Goal: Task Accomplishment & Management: Manage account settings

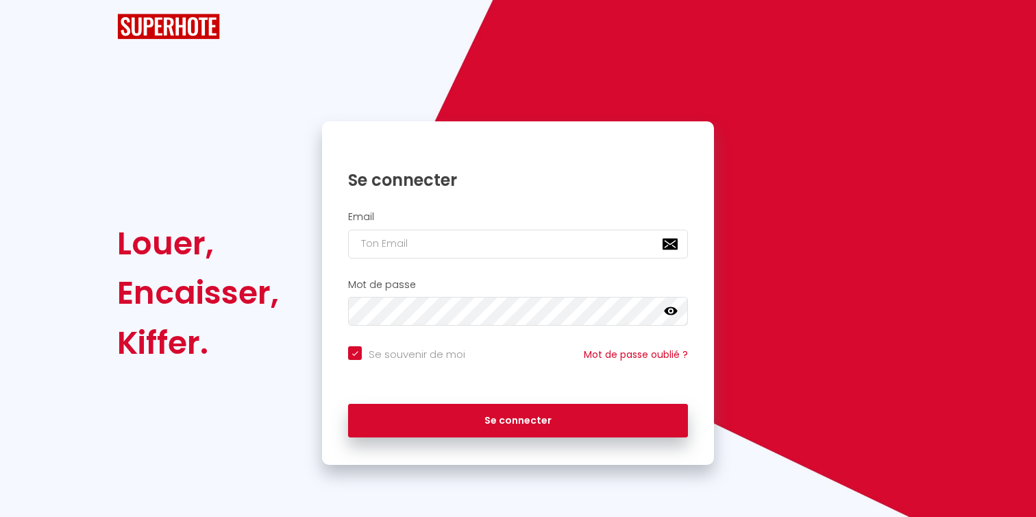
checkbox input "true"
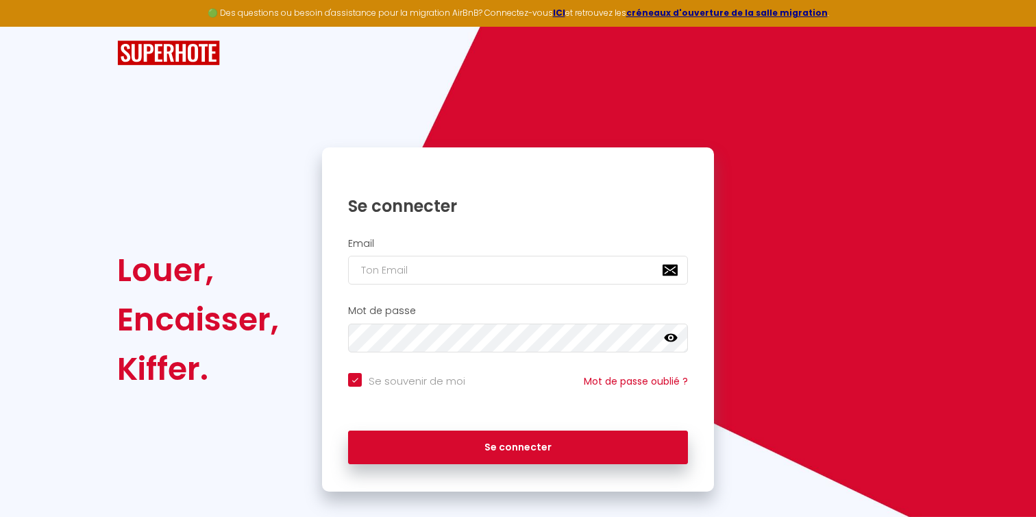
click at [0, 516] on nordpass-portal at bounding box center [0, 517] width 0 height 0
type input "[PERSON_NAME][EMAIL_ADDRESS][DOMAIN_NAME]"
checkbox input "true"
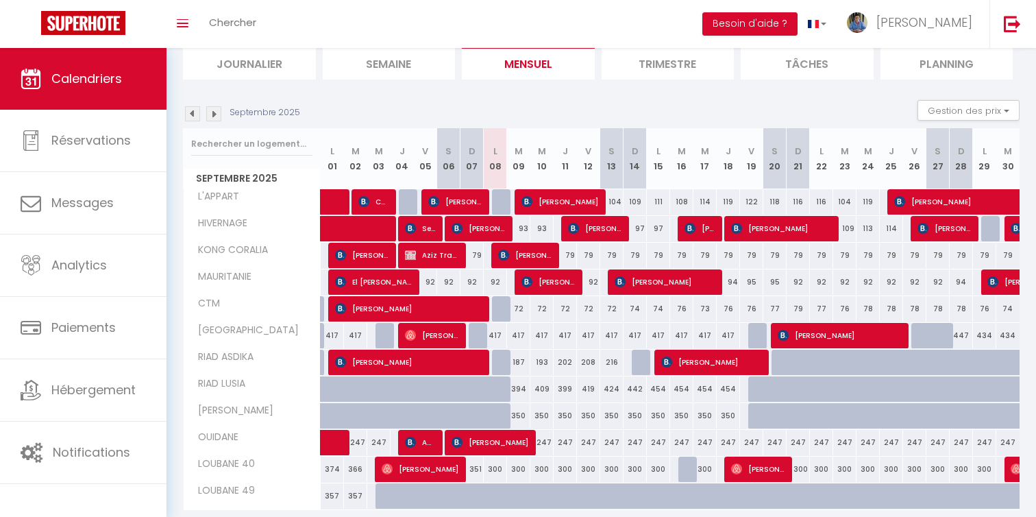
scroll to position [95, 0]
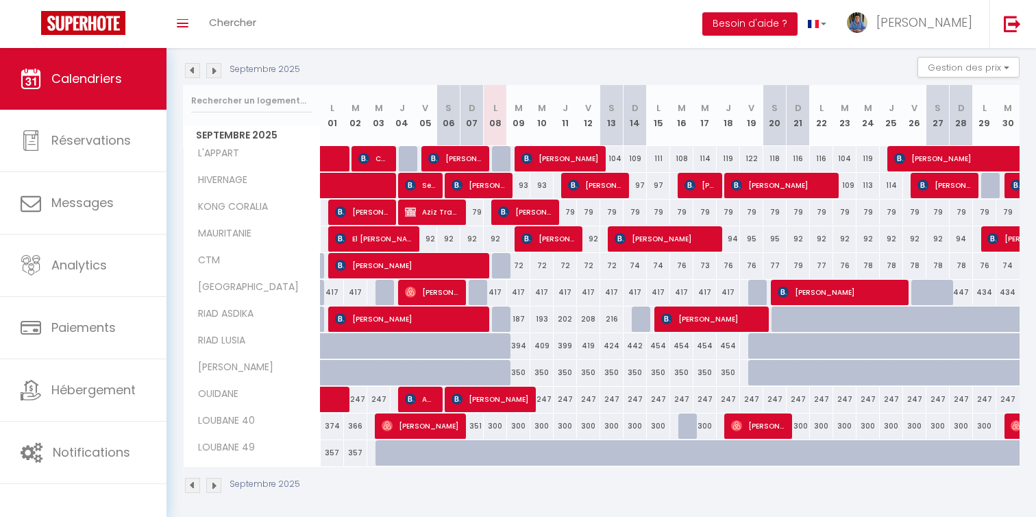
click at [217, 486] on img at bounding box center [213, 485] width 15 height 15
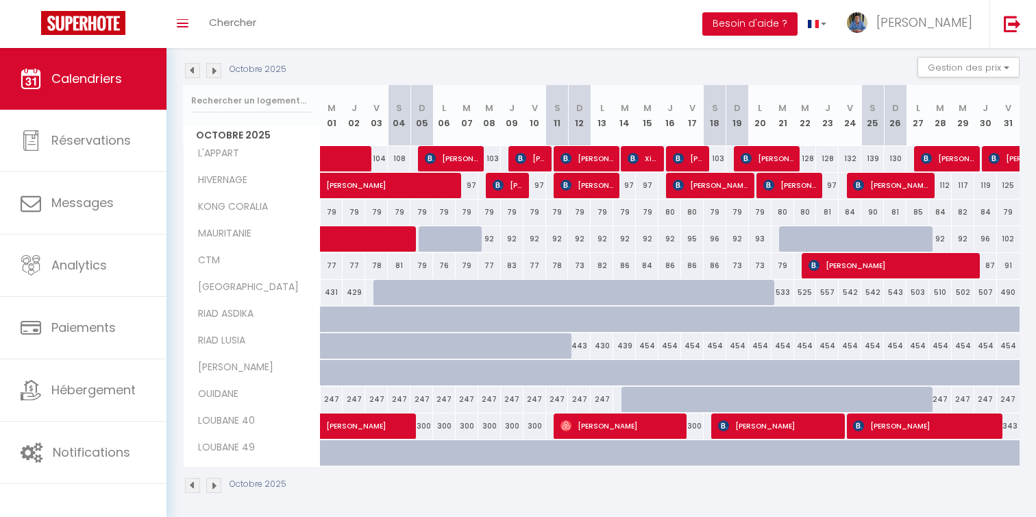
click at [217, 486] on img at bounding box center [213, 485] width 15 height 15
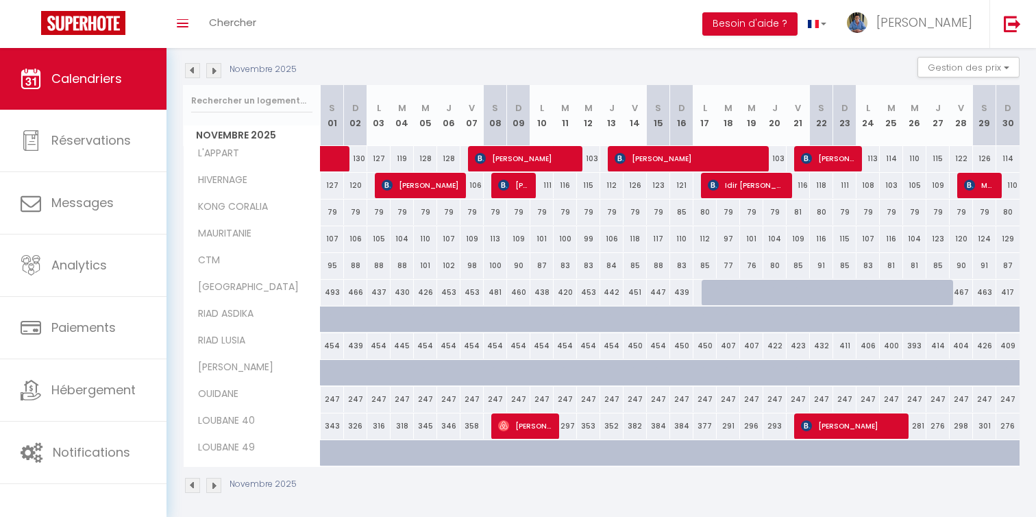
click at [217, 486] on img at bounding box center [213, 485] width 15 height 15
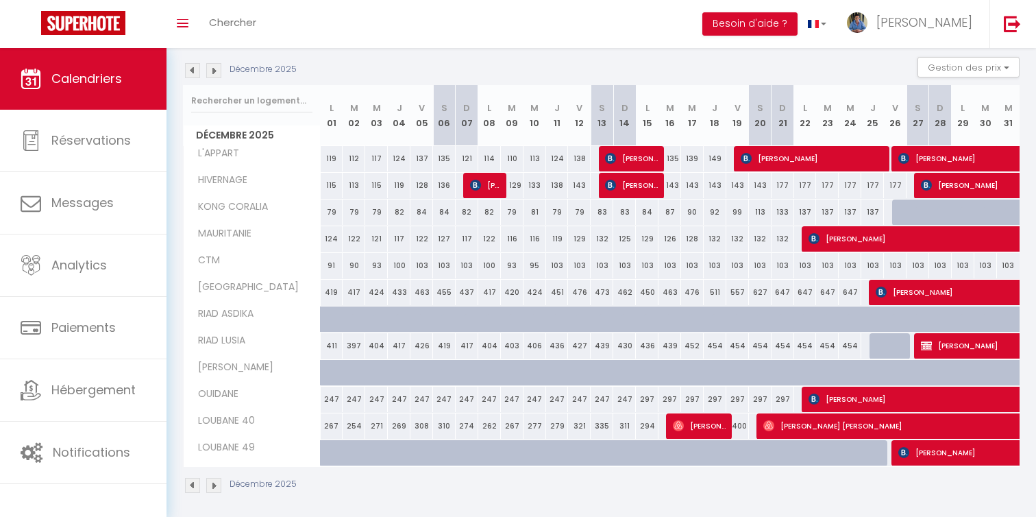
click at [217, 486] on img at bounding box center [213, 485] width 15 height 15
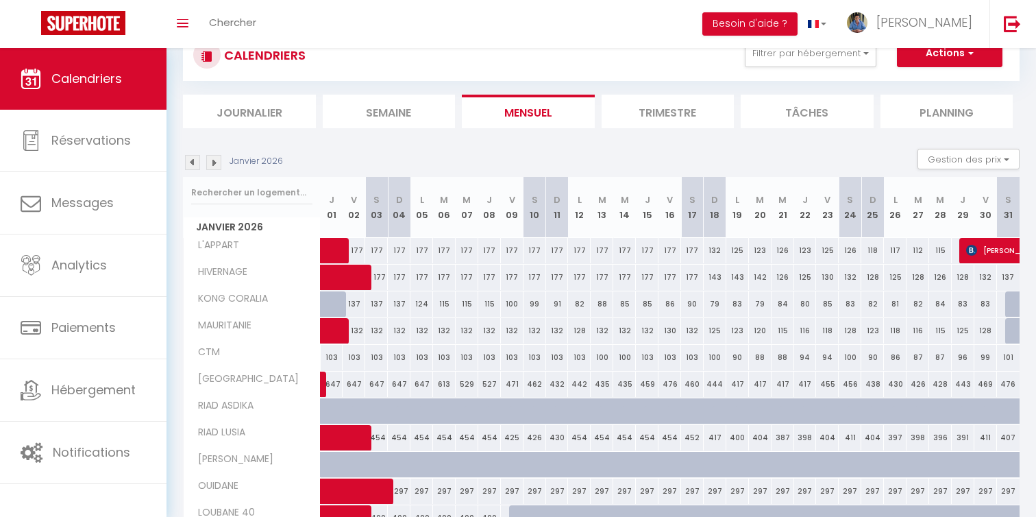
scroll to position [140, 0]
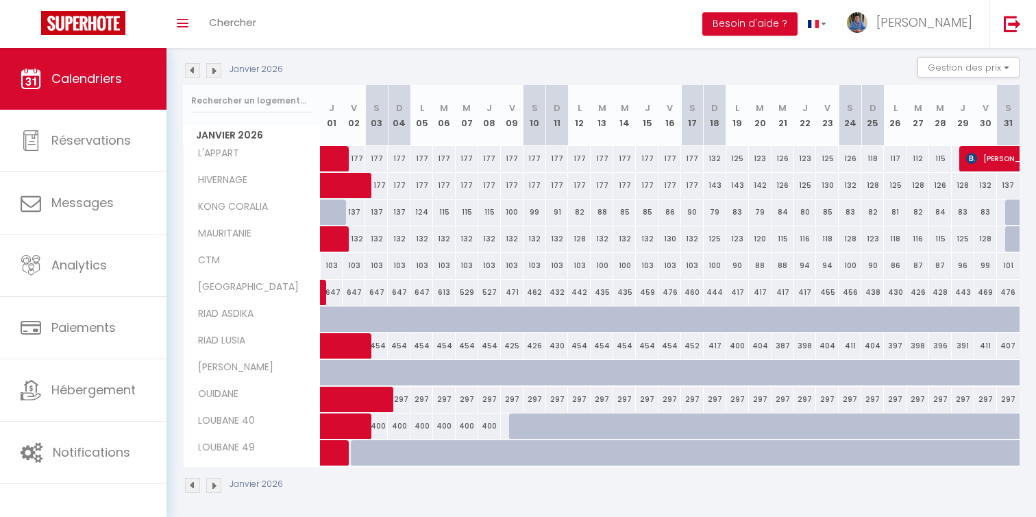
click at [217, 486] on img at bounding box center [213, 485] width 15 height 15
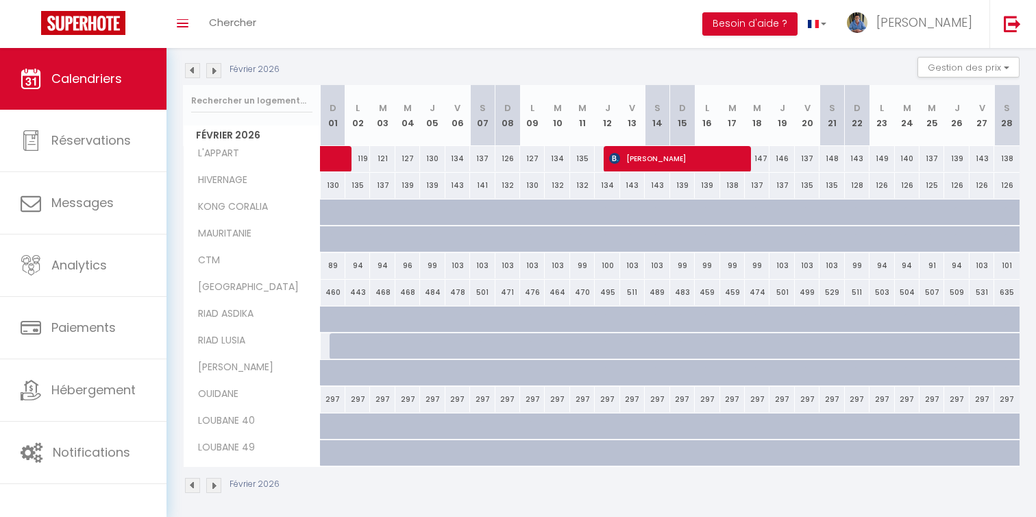
click at [191, 489] on img at bounding box center [192, 485] width 15 height 15
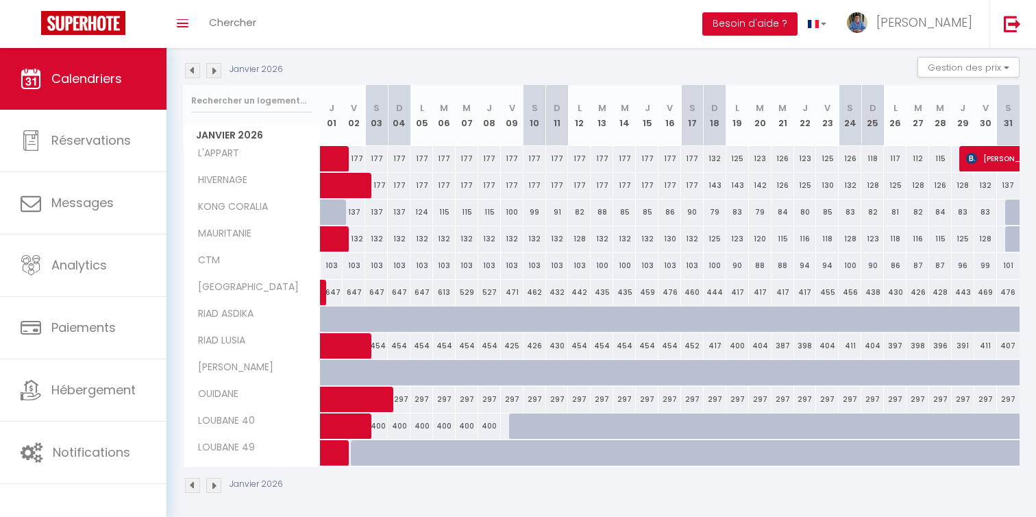
click at [191, 489] on img at bounding box center [192, 485] width 15 height 15
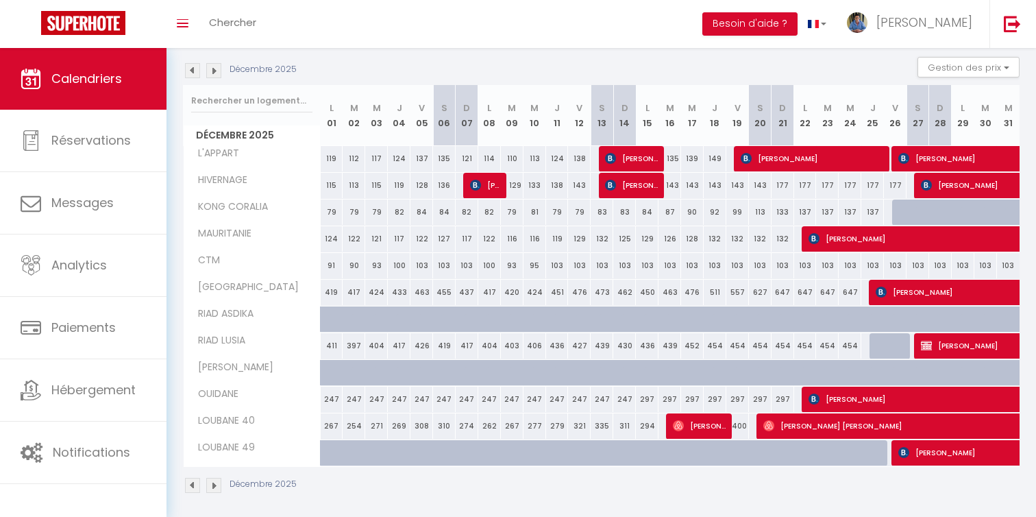
click at [191, 489] on img at bounding box center [192, 485] width 15 height 15
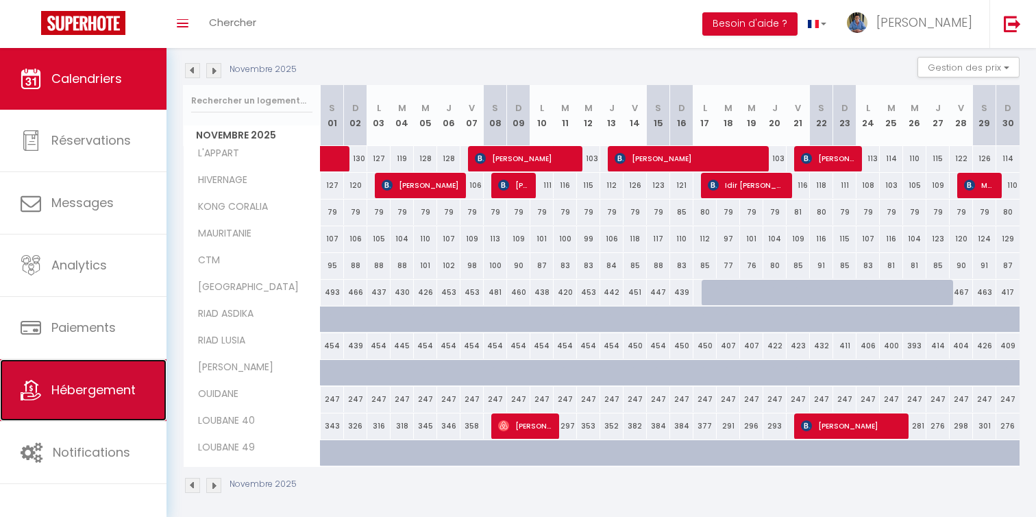
click at [106, 375] on link "Hébergement" at bounding box center [83, 390] width 166 height 62
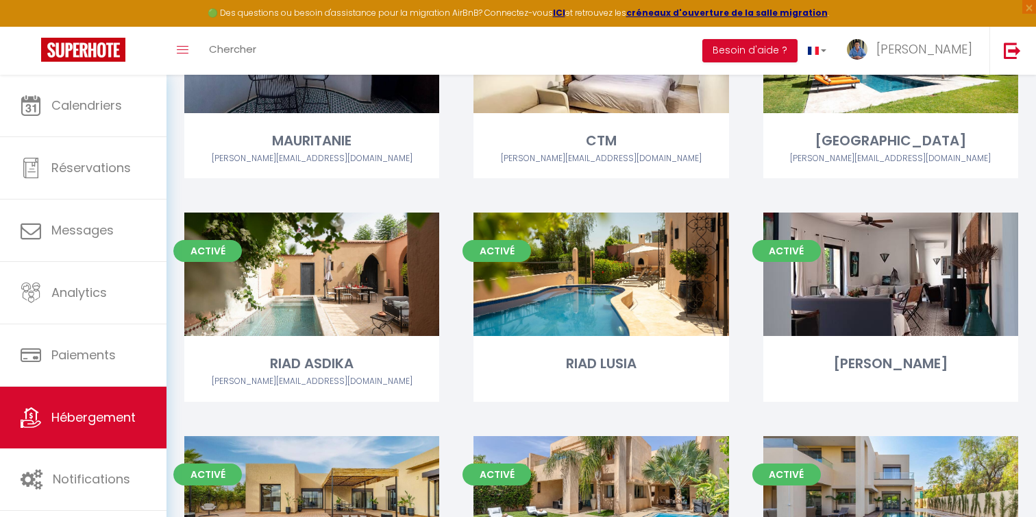
scroll to position [567, 0]
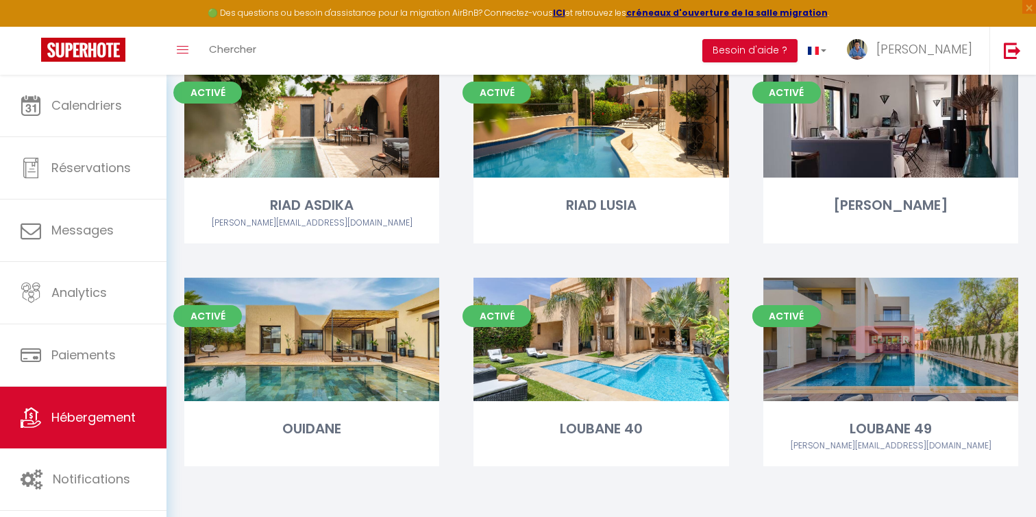
click at [890, 339] on link "Editer" at bounding box center [891, 338] width 82 height 27
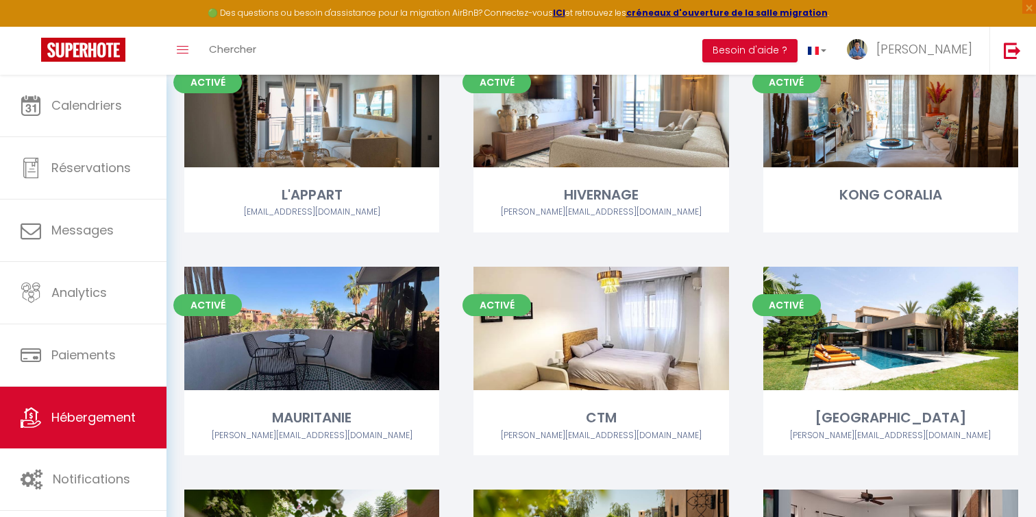
scroll to position [0, 0]
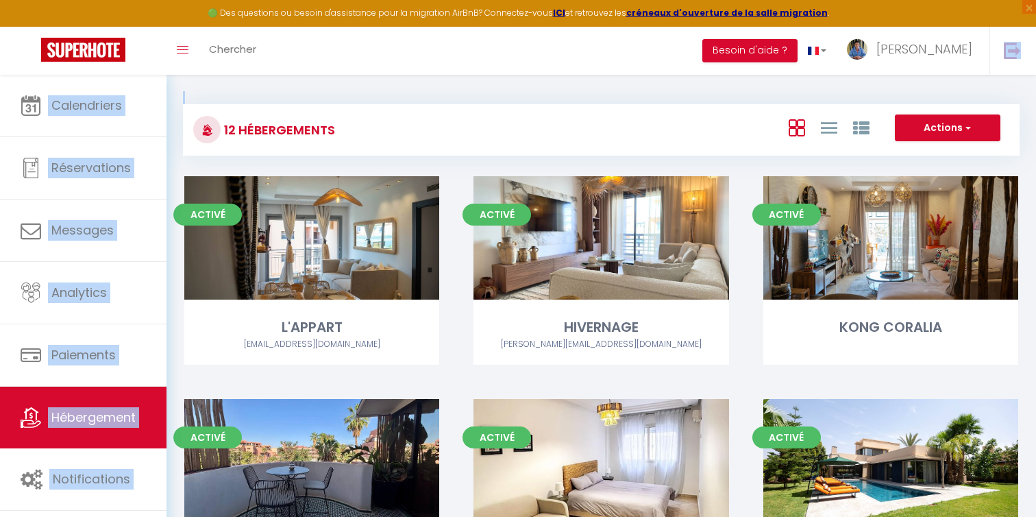
drag, startPoint x: 684, startPoint y: 71, endPoint x: 684, endPoint y: 55, distance: 15.1
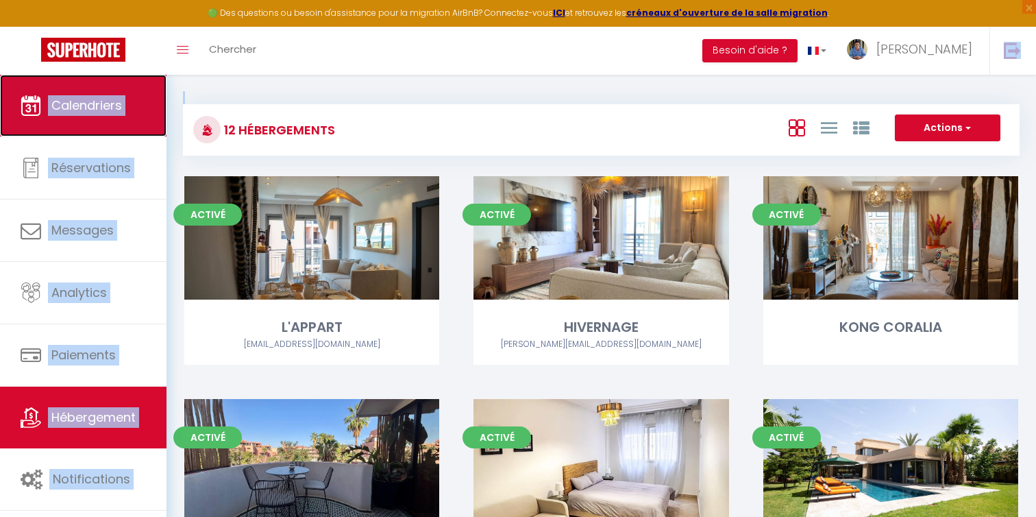
click at [125, 106] on link "Calendriers" at bounding box center [83, 106] width 166 height 62
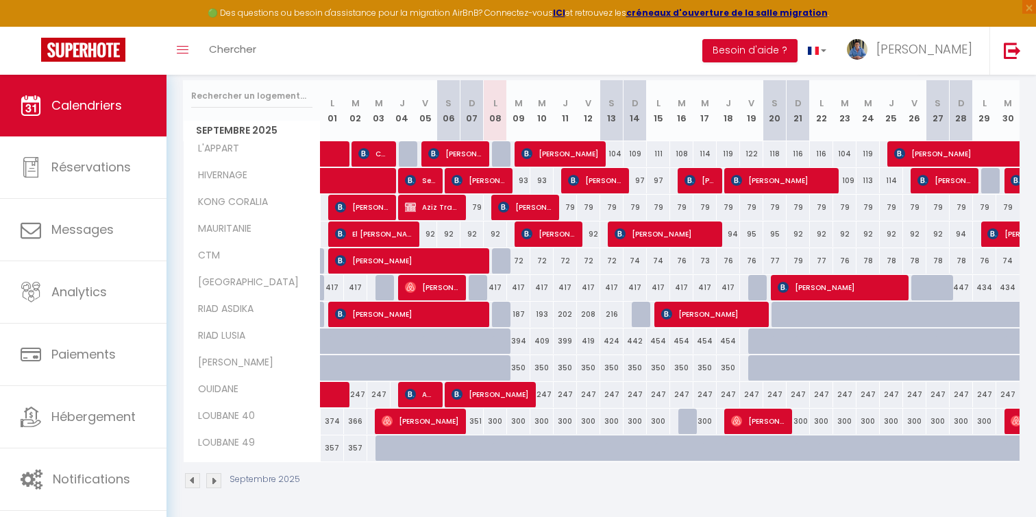
scroll to position [173, 0]
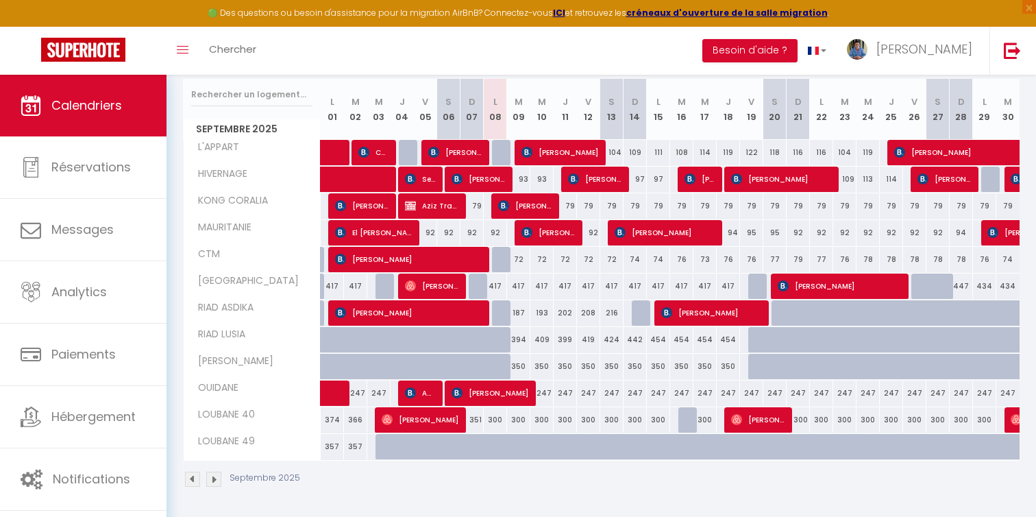
click at [217, 478] on img at bounding box center [213, 478] width 15 height 15
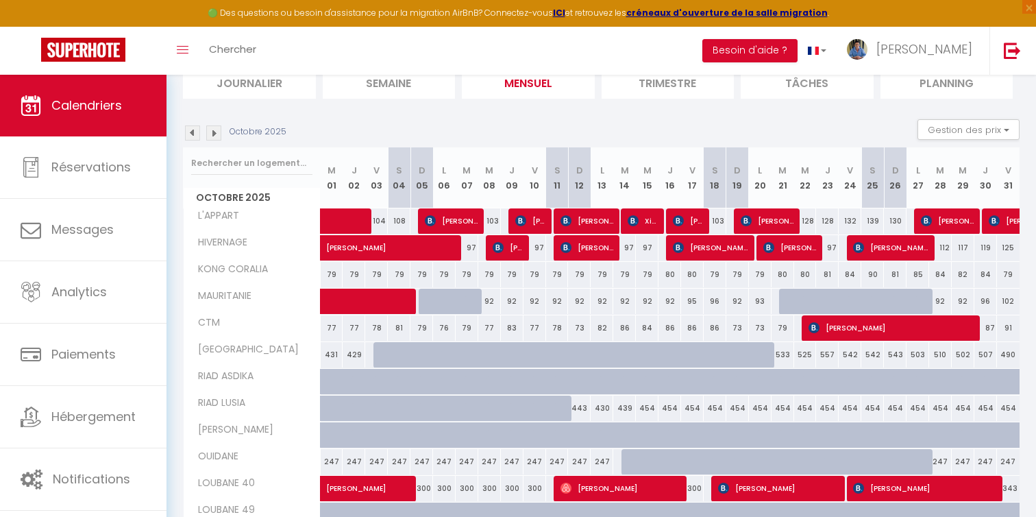
scroll to position [109, 0]
